Goal: Task Accomplishment & Management: Use online tool/utility

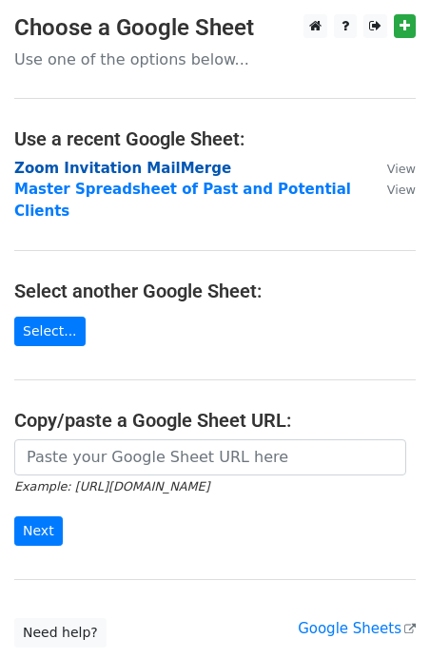
click at [70, 165] on strong "Zoom Invitation MailMerge" at bounding box center [122, 168] width 217 height 17
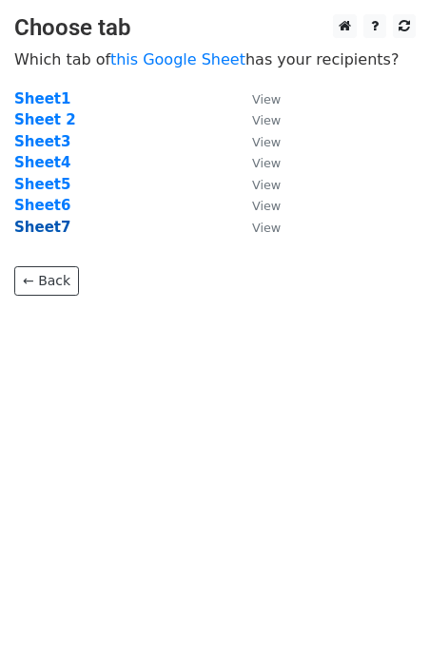
click at [52, 226] on strong "Sheet7" at bounding box center [42, 227] width 56 height 17
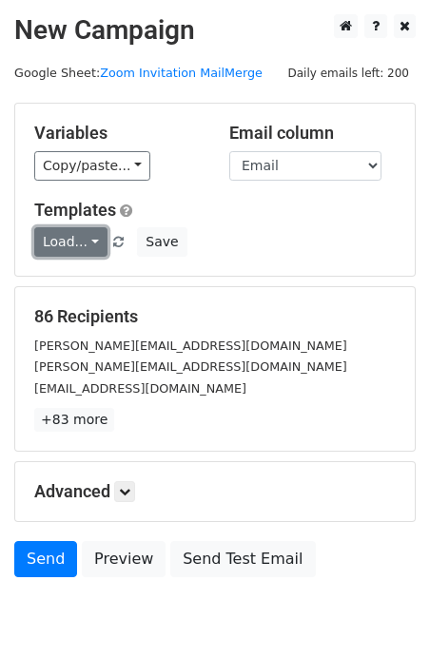
click at [88, 247] on link "Load..." at bounding box center [70, 241] width 73 height 29
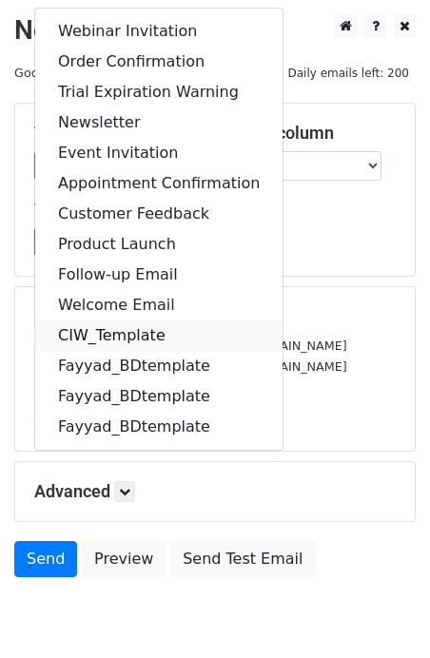
click at [95, 341] on link "CIW_Template" at bounding box center [158, 335] width 247 height 30
